Goal: Navigation & Orientation: Find specific page/section

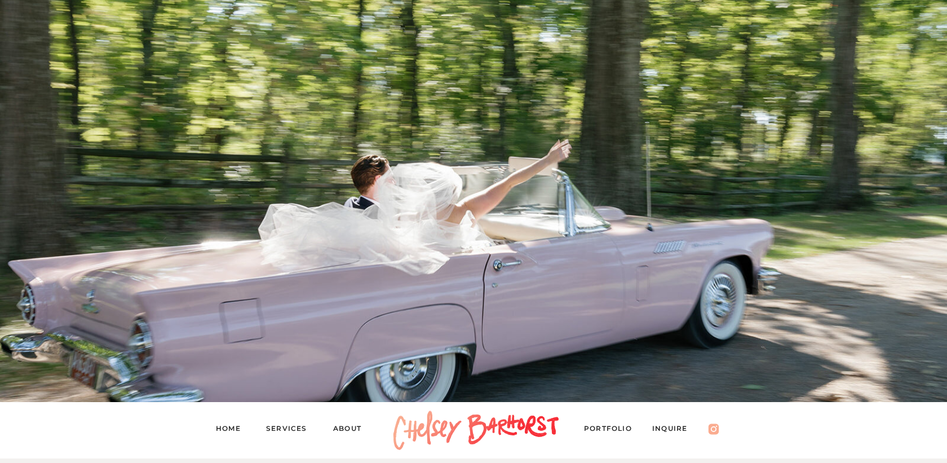
click at [347, 426] on nav "About" at bounding box center [352, 430] width 39 height 16
